Goal: Task Accomplishment & Management: Complete application form

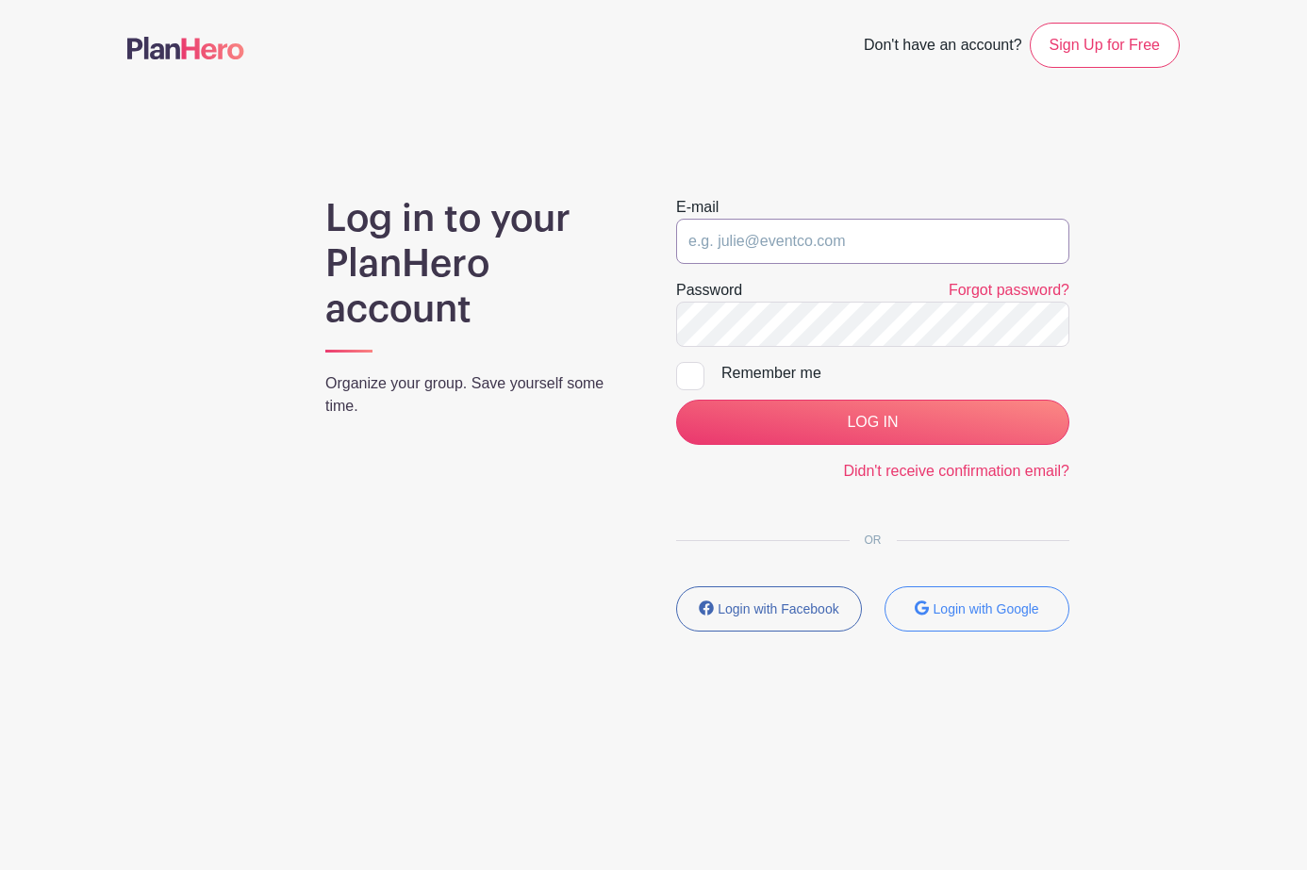
click at [748, 237] on input "email" at bounding box center [872, 241] width 393 height 45
type input "[EMAIL_ADDRESS][US_STATE][DOMAIN_NAME]"
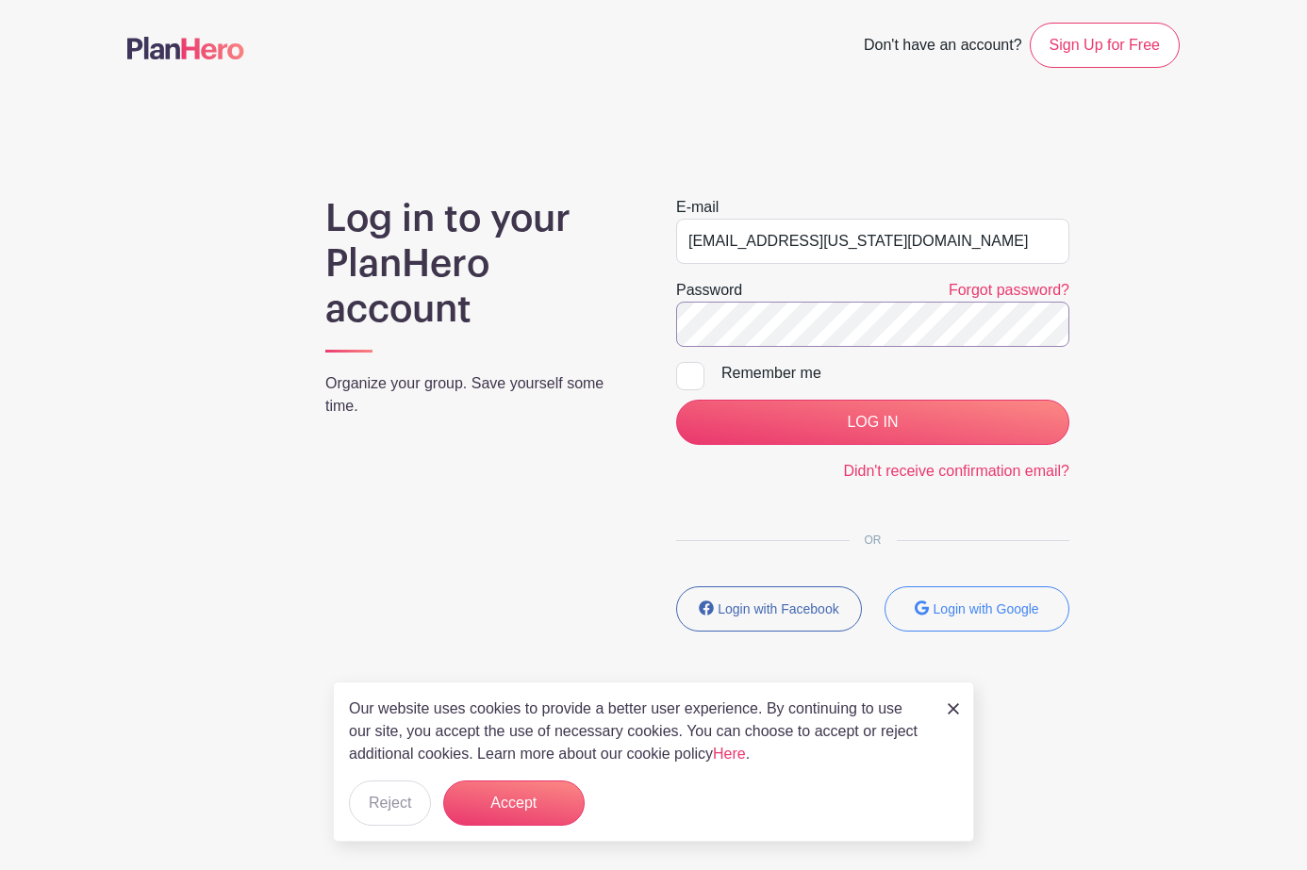
click at [676, 400] on input "LOG IN" at bounding box center [872, 422] width 393 height 45
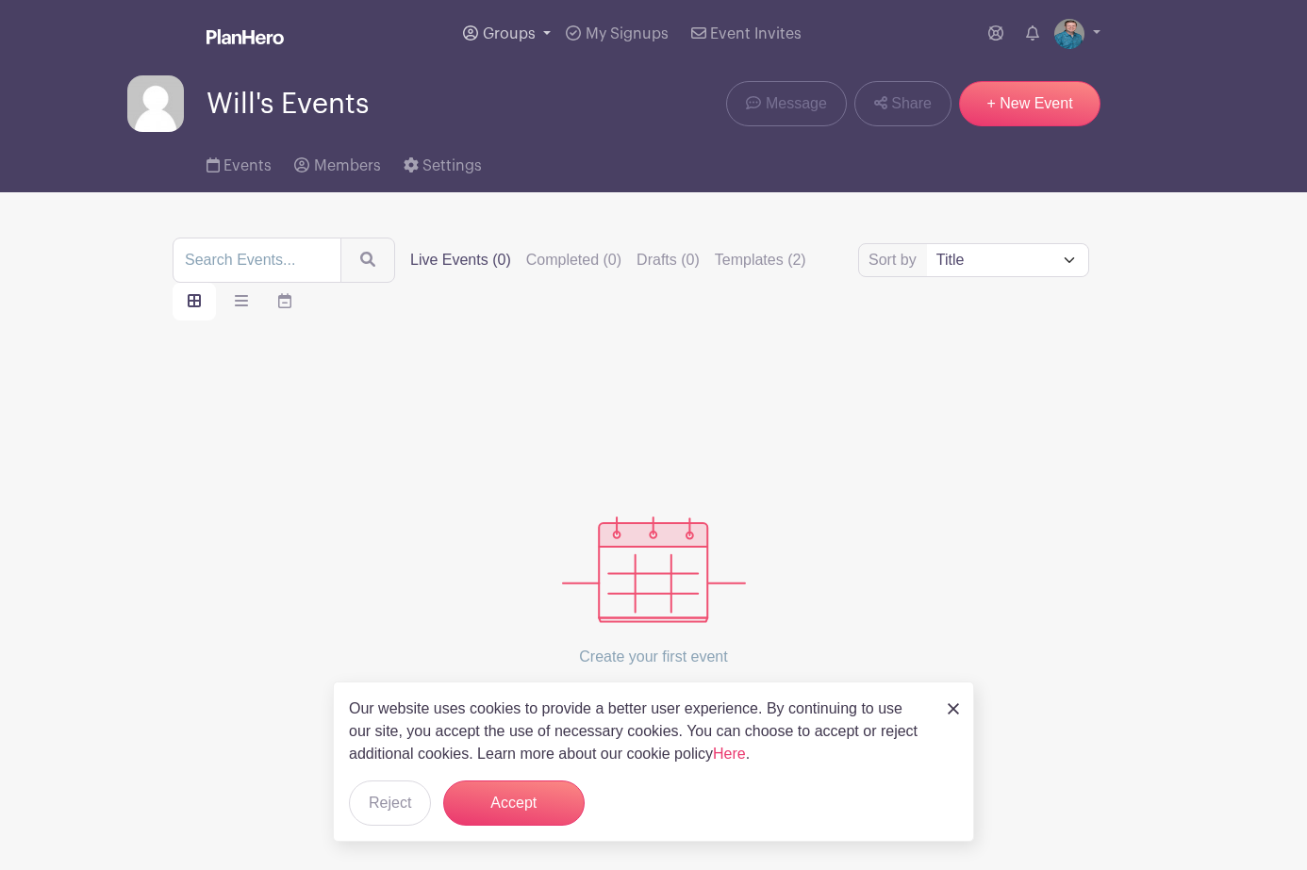
click at [519, 26] on span "Groups" at bounding box center [509, 33] width 53 height 15
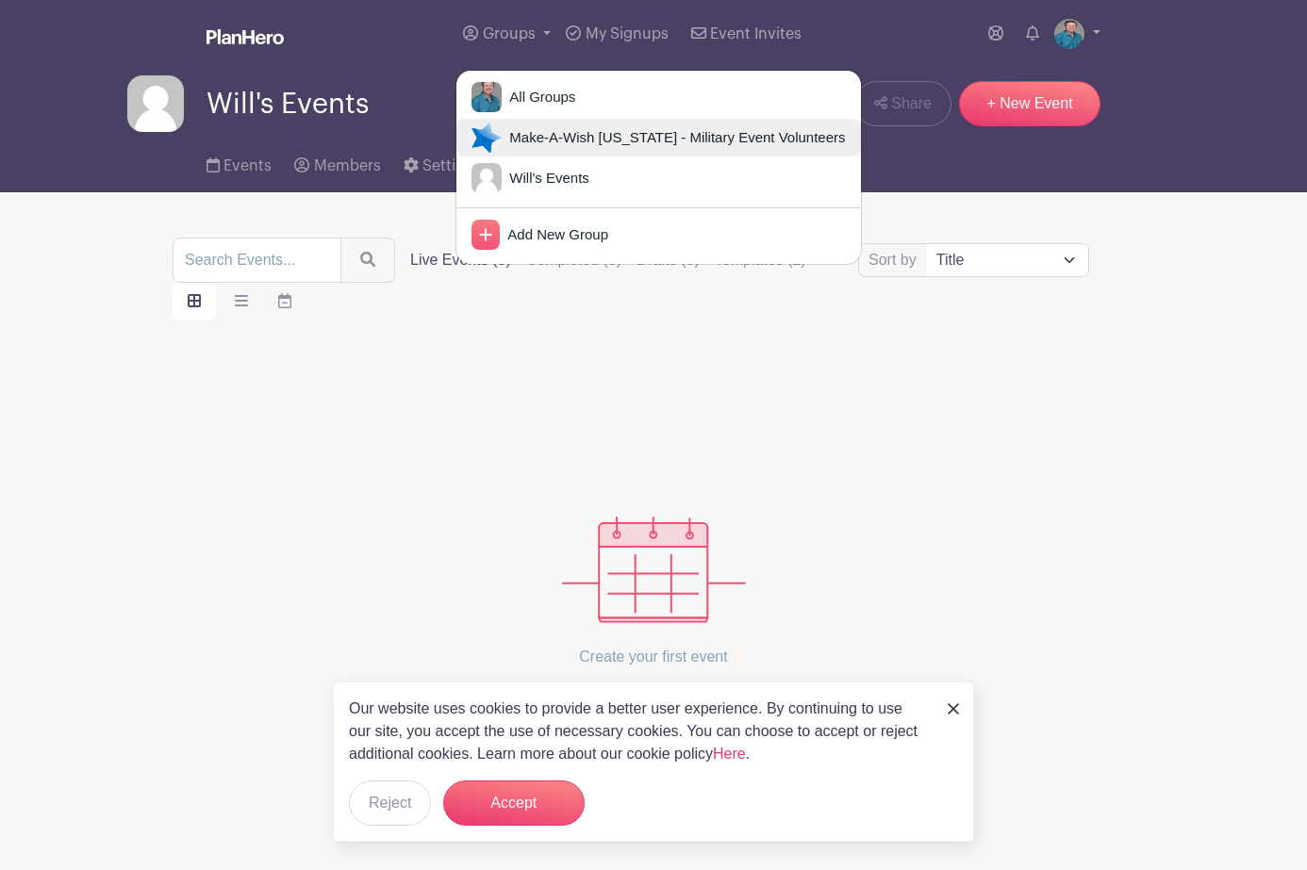
click at [506, 137] on span "Make-A-Wish [US_STATE] - Military Event Volunteers" at bounding box center [673, 138] width 343 height 22
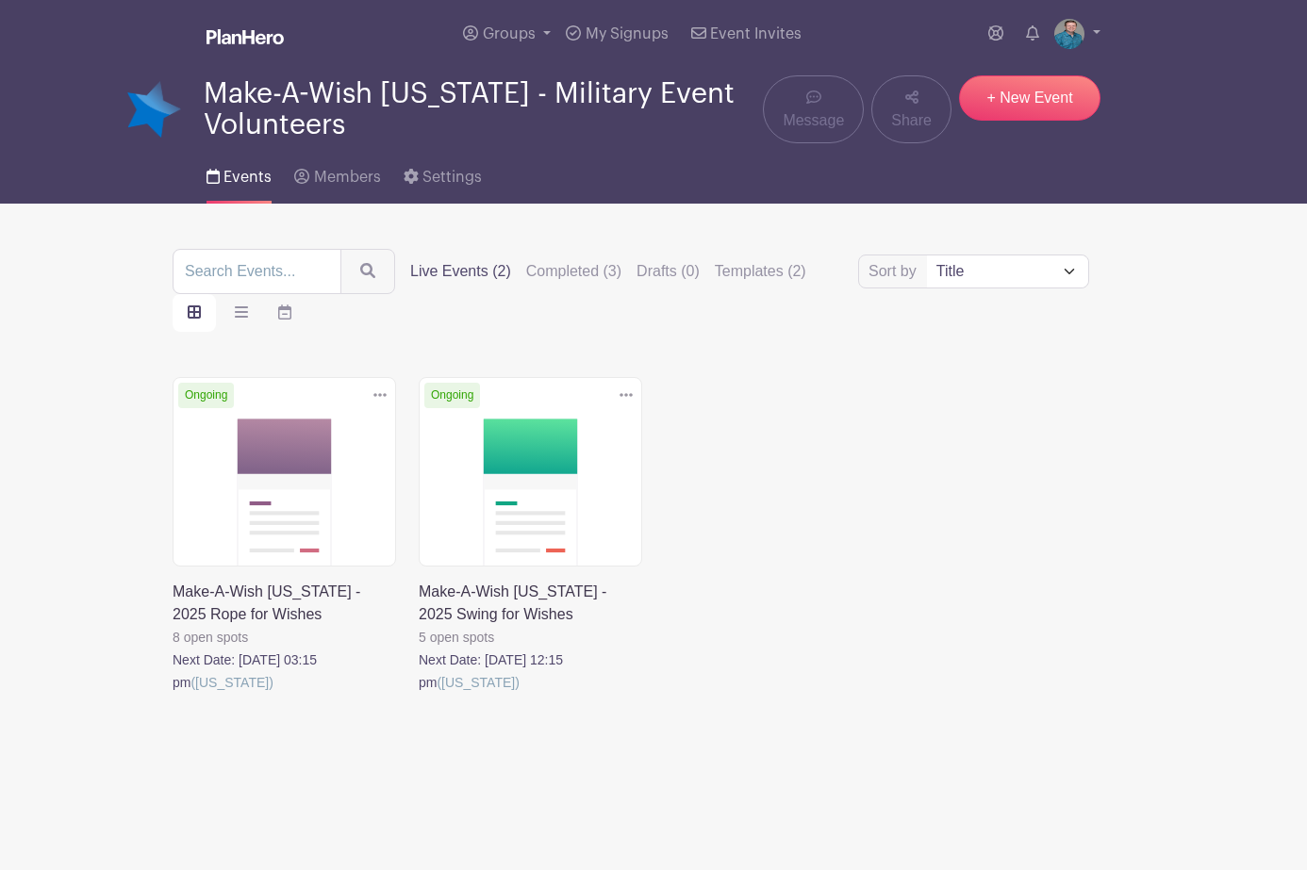
click at [419, 694] on link at bounding box center [419, 694] width 0 height 0
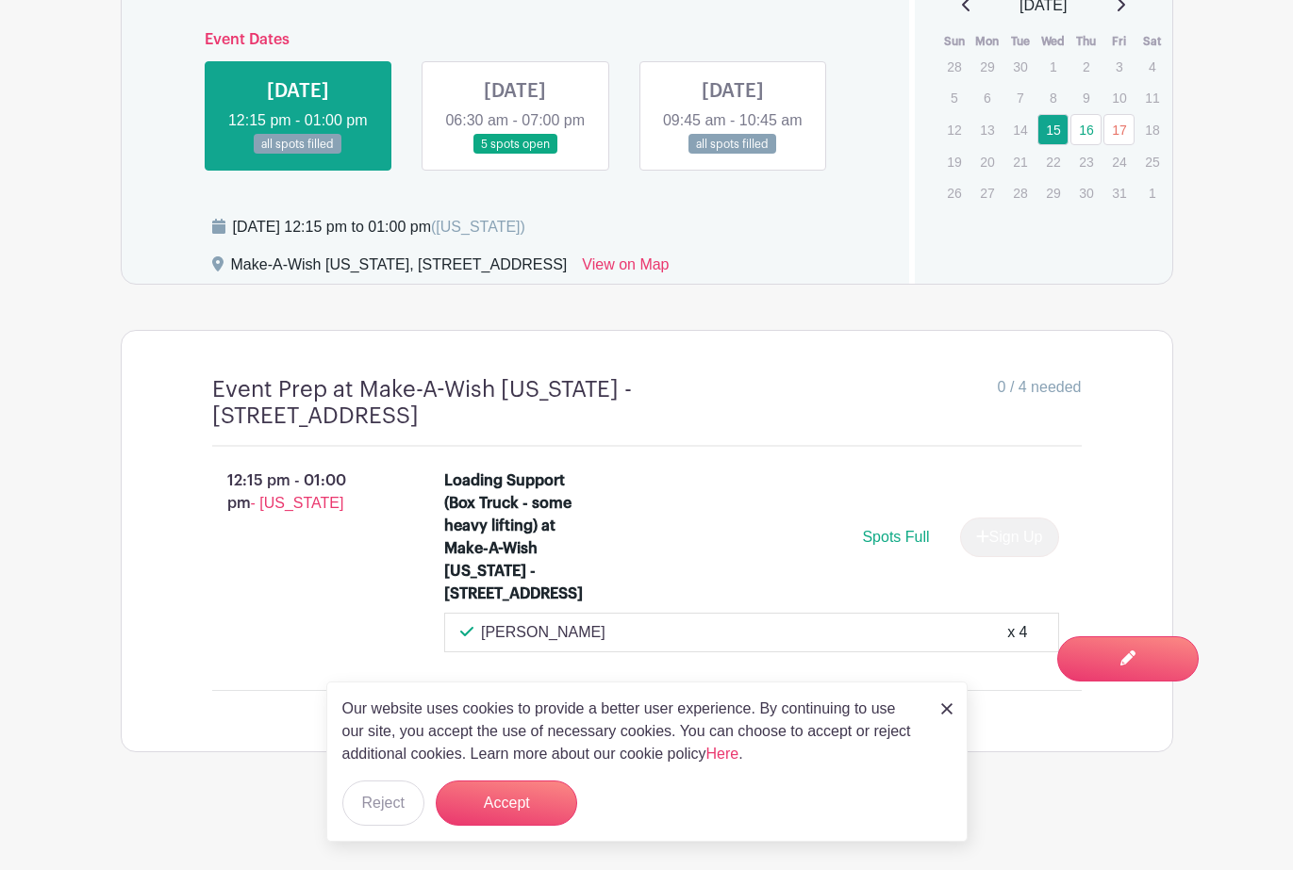
scroll to position [1214, 0]
click at [515, 155] on link at bounding box center [515, 155] width 0 height 0
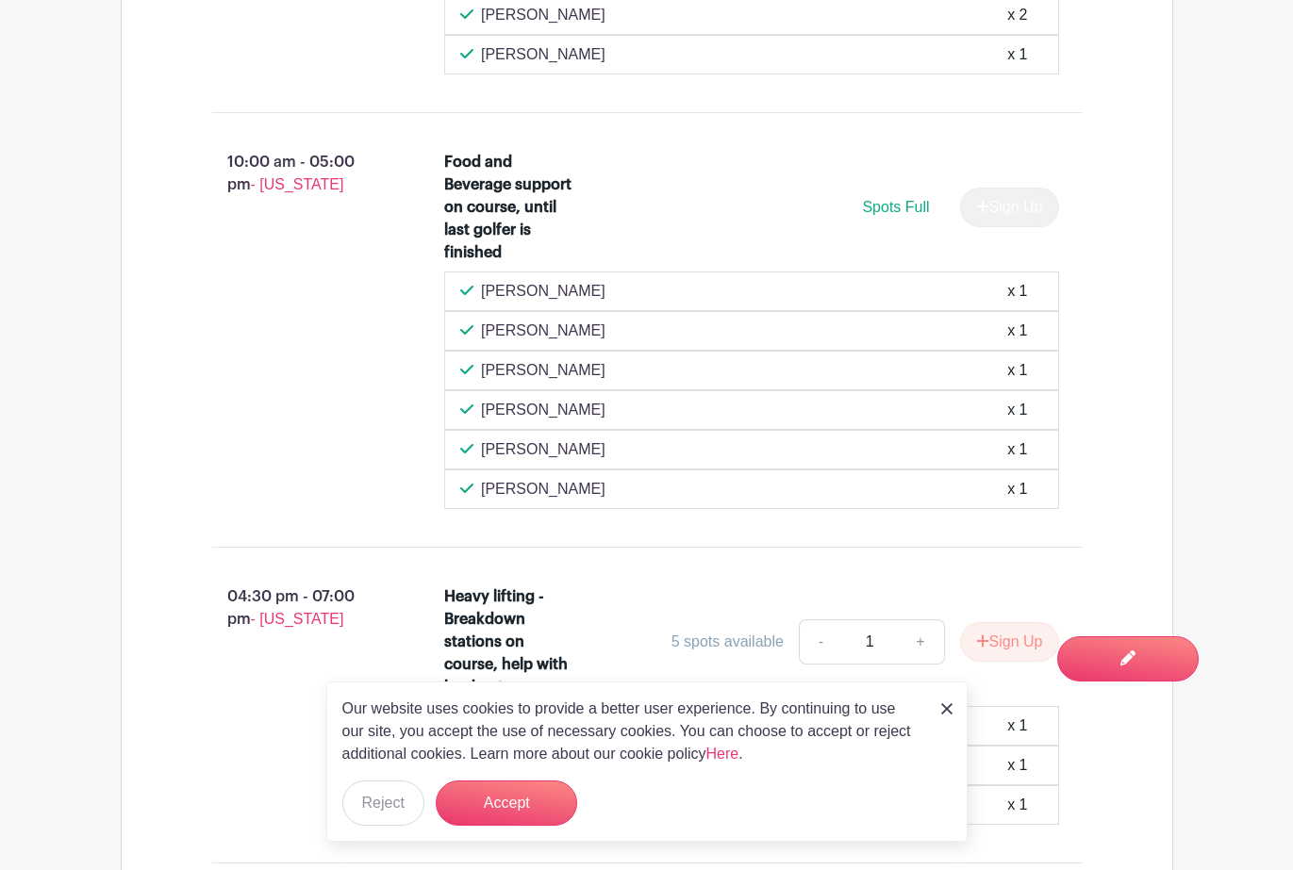
scroll to position [2078, 0]
